Goal: Find specific page/section: Find specific page/section

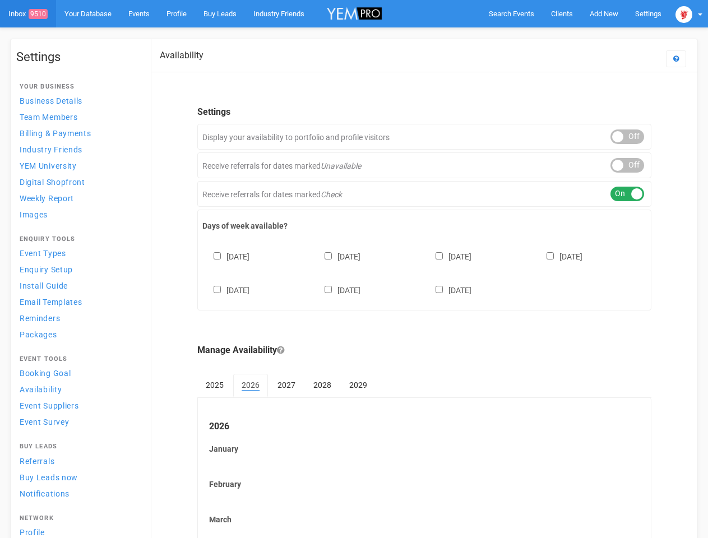
click at [354, 269] on div "[DATE] [DATE] [DATE] [DATE] [DATE] [DATE] [DATE]" at bounding box center [424, 267] width 444 height 67
click at [512, 13] on span "Search Events" at bounding box center [511, 14] width 45 height 8
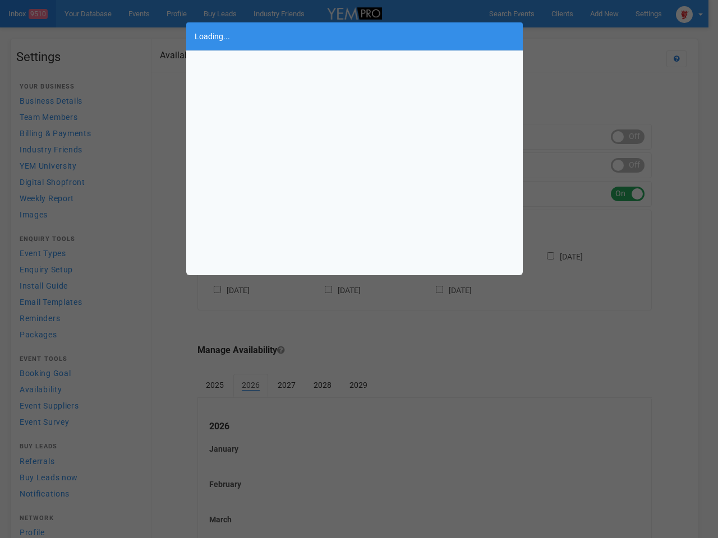
click at [604, 13] on div "Loading..." at bounding box center [359, 269] width 718 height 538
click at [578, 36] on div "Loading..." at bounding box center [359, 269] width 718 height 538
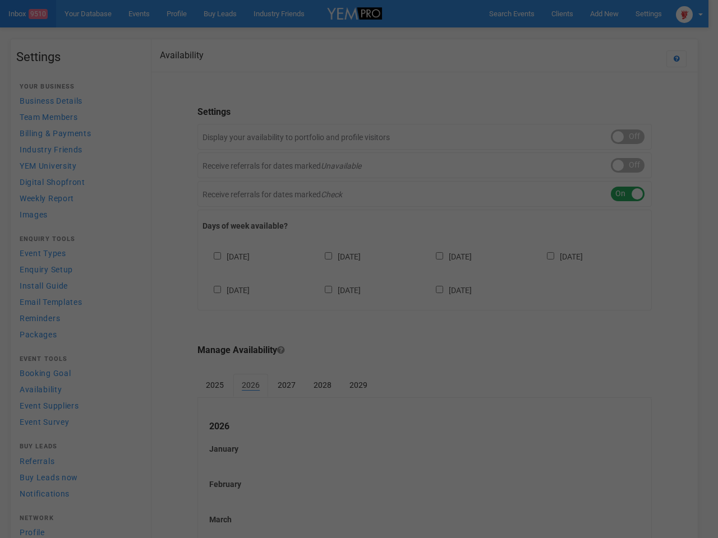
click at [689, 13] on div at bounding box center [359, 269] width 718 height 538
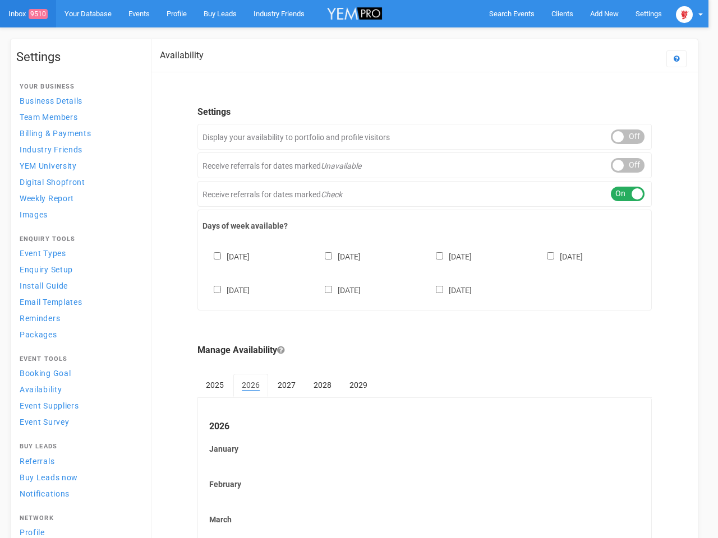
click at [628, 137] on div "ON OFF" at bounding box center [628, 137] width 34 height 15
click at [628, 165] on div "ON OFF" at bounding box center [628, 165] width 34 height 15
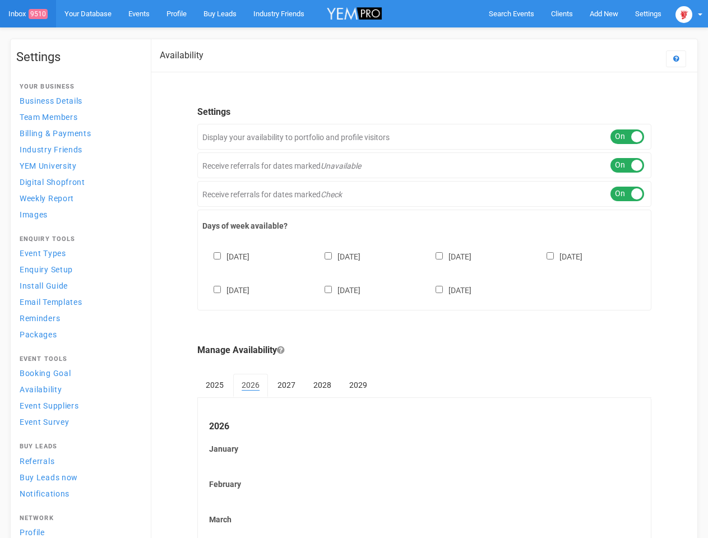
click at [628, 194] on div "ON OFF" at bounding box center [628, 194] width 34 height 15
click at [425, 272] on div "[DATE] [DATE] [DATE] [DATE] [DATE] [DATE] [DATE]" at bounding box center [424, 267] width 444 height 67
